Goal: Browse casually

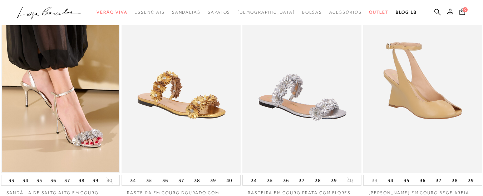
scroll to position [215, 0]
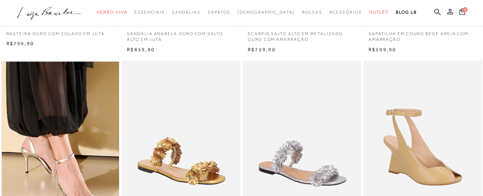
click at [81, 10] on icon ".a{fill-rule:evenodd;}" at bounding box center [49, 13] width 64 height 15
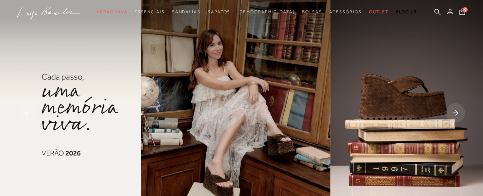
click at [459, 110] on rect at bounding box center [455, 112] width 19 height 19
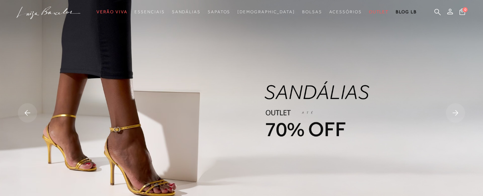
click at [455, 111] on rect at bounding box center [455, 112] width 19 height 19
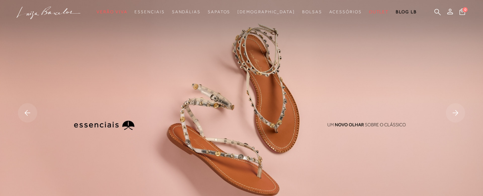
click at [455, 111] on rect at bounding box center [455, 112] width 19 height 19
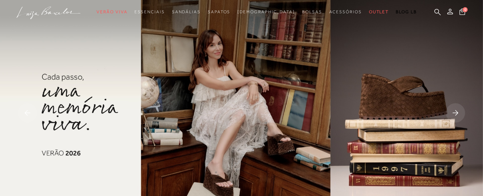
click at [455, 111] on rect at bounding box center [455, 112] width 19 height 19
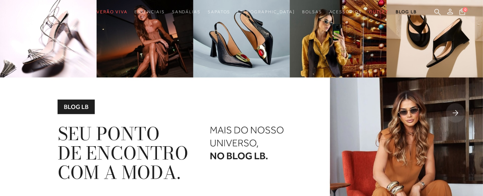
click at [455, 111] on rect at bounding box center [455, 112] width 19 height 19
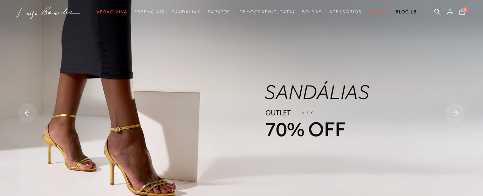
click at [28, 113] on icon at bounding box center [28, 112] width 6 height 5
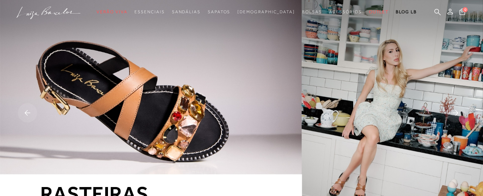
click at [457, 110] on rect at bounding box center [455, 112] width 19 height 19
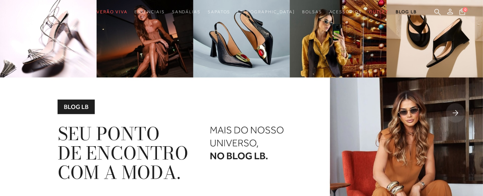
click at [452, 112] on rect at bounding box center [455, 112] width 19 height 19
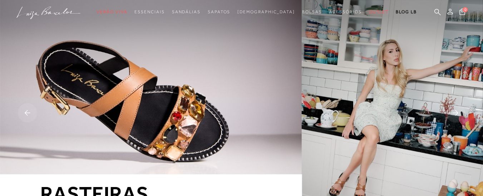
click at [452, 112] on rect at bounding box center [455, 112] width 19 height 19
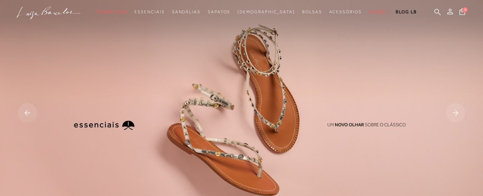
click at [457, 113] on icon at bounding box center [456, 112] width 6 height 5
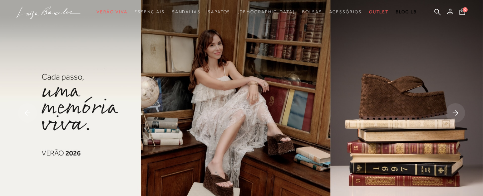
click at [457, 113] on icon at bounding box center [456, 112] width 6 height 5
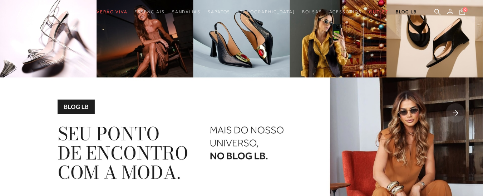
click at [457, 113] on icon at bounding box center [456, 112] width 6 height 5
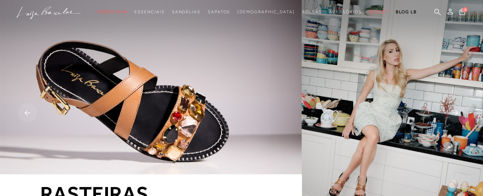
click at [457, 113] on icon at bounding box center [456, 112] width 6 height 5
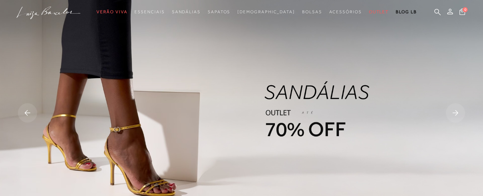
click at [457, 113] on icon at bounding box center [456, 112] width 6 height 5
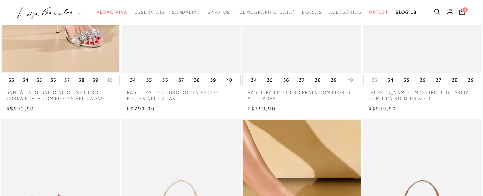
scroll to position [429, 0]
